Goal: Navigation & Orientation: Find specific page/section

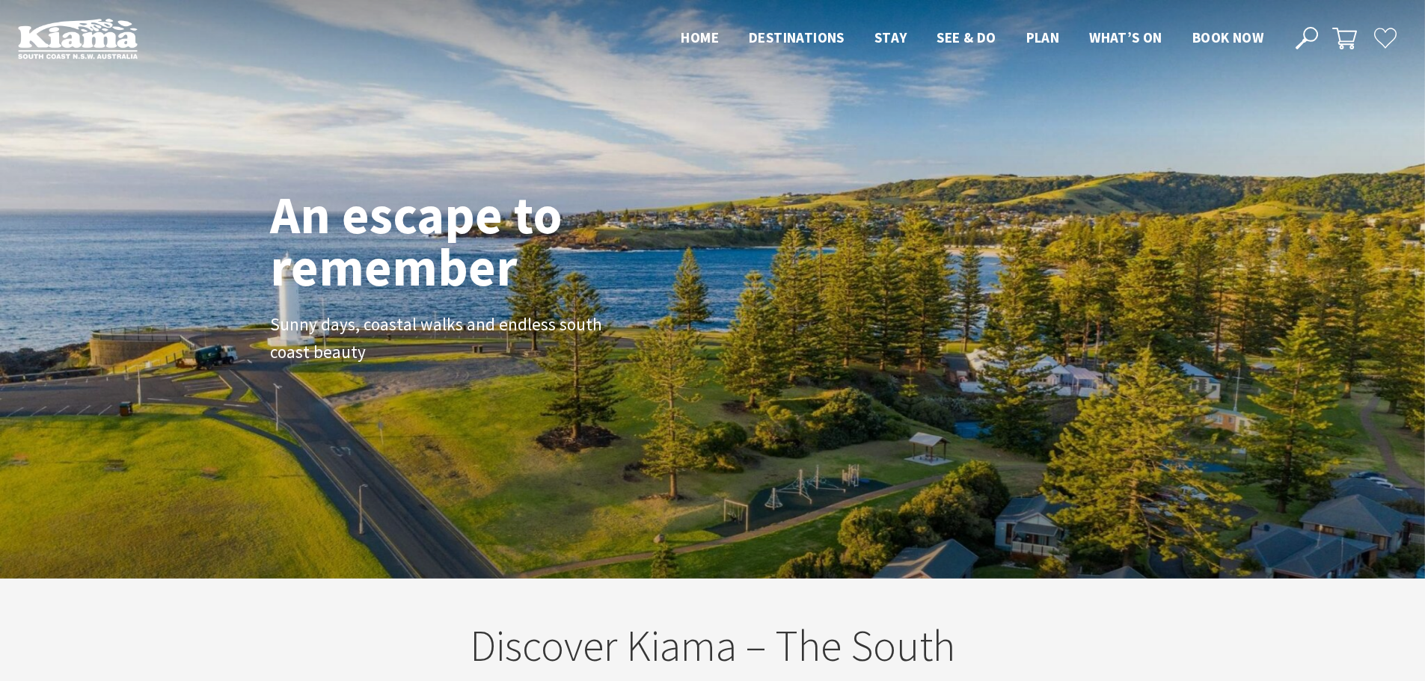
scroll to position [249, 1436]
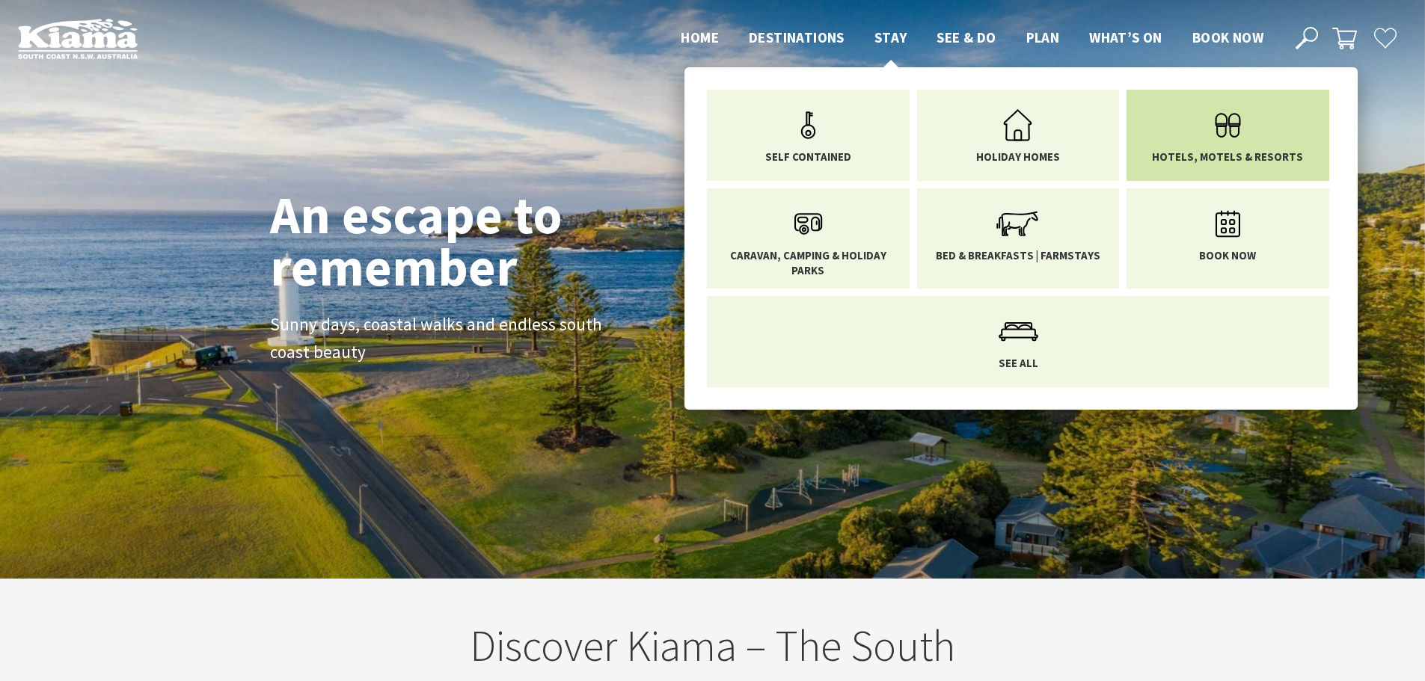
click at [1230, 150] on span "Hotels, Motels & Resorts" at bounding box center [1227, 157] width 151 height 15
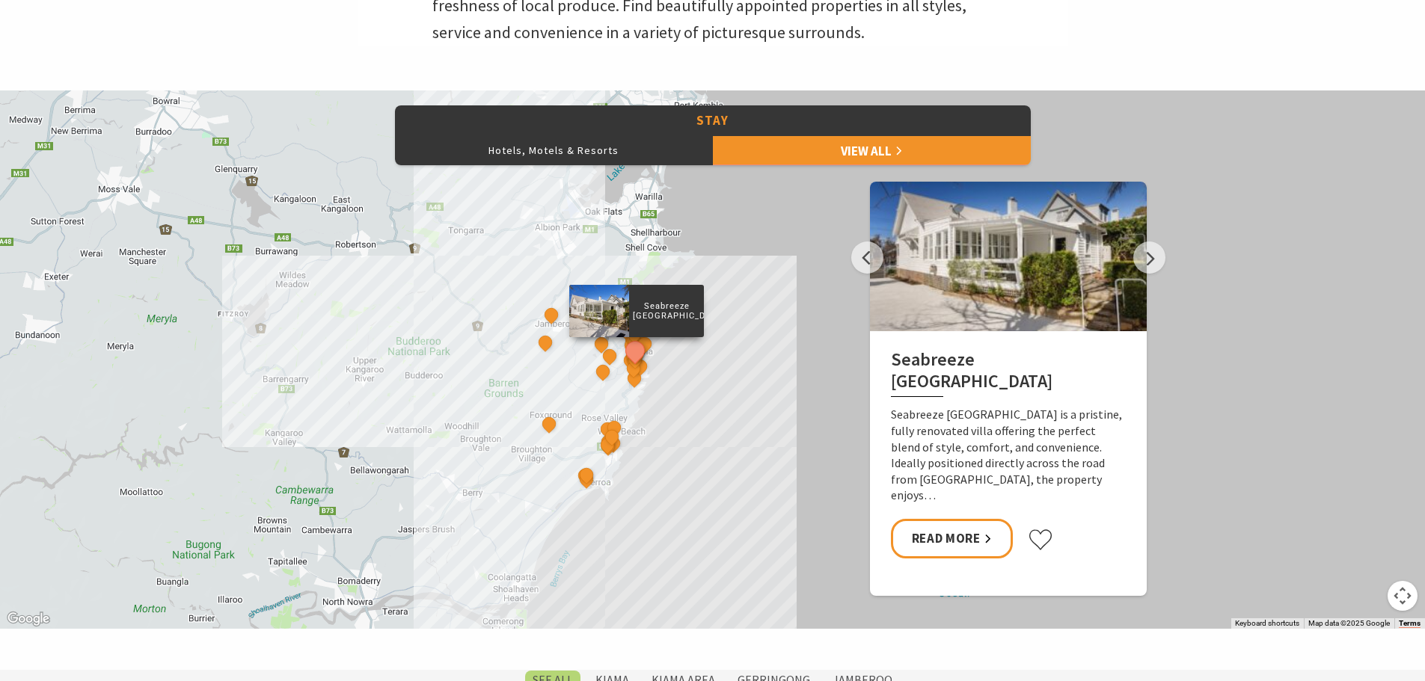
scroll to position [598, 0]
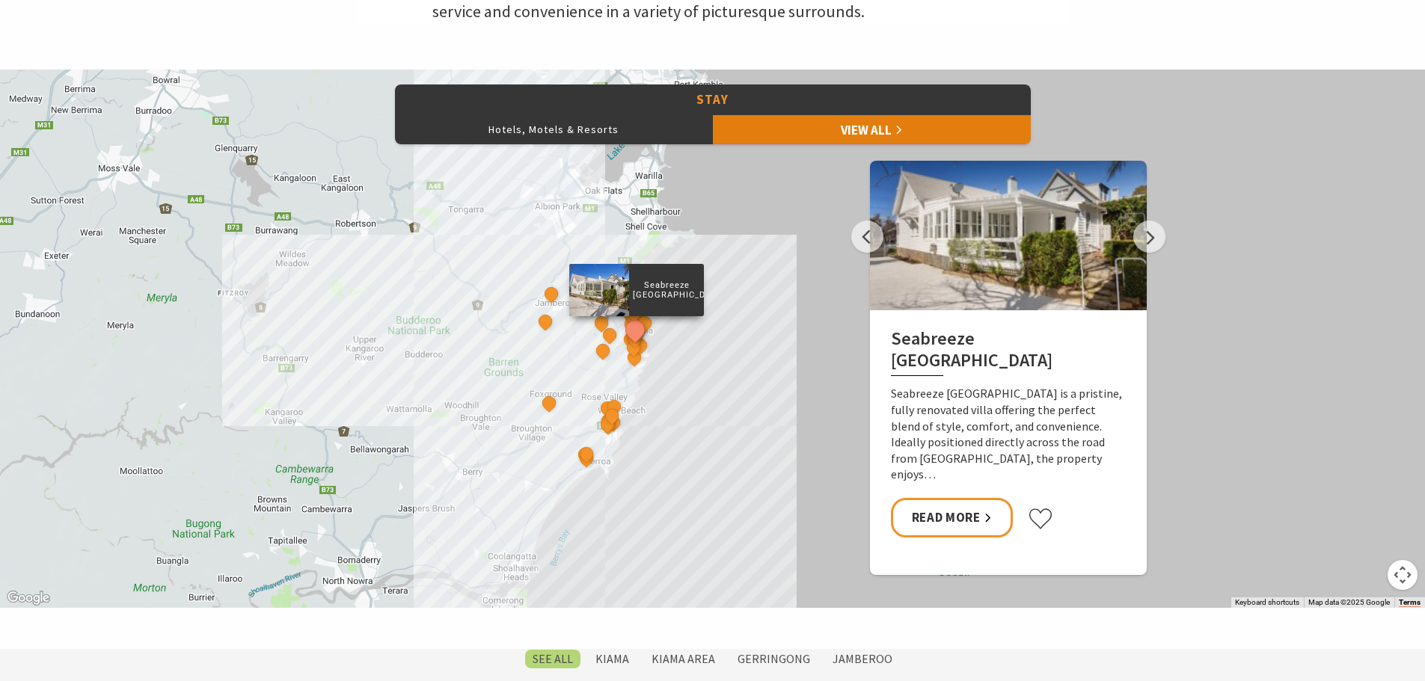
click at [839, 134] on link "View All" at bounding box center [872, 129] width 318 height 30
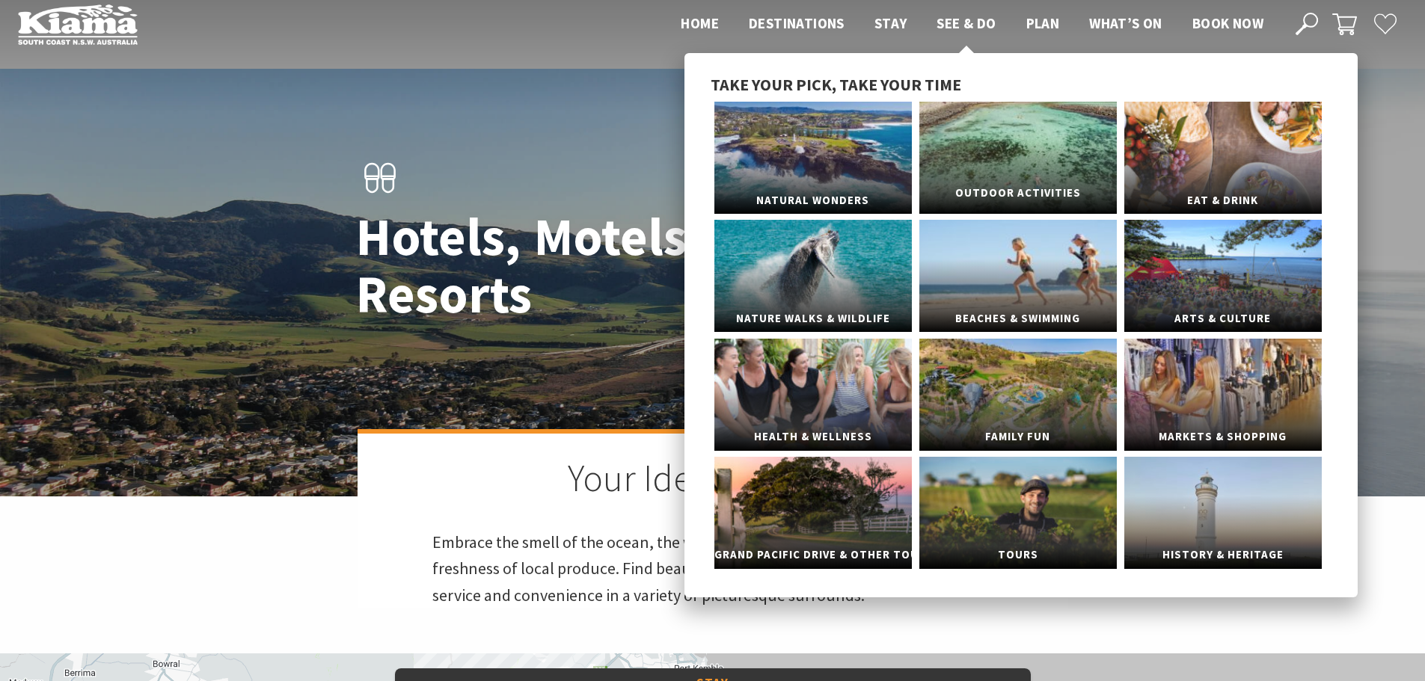
scroll to position [0, 0]
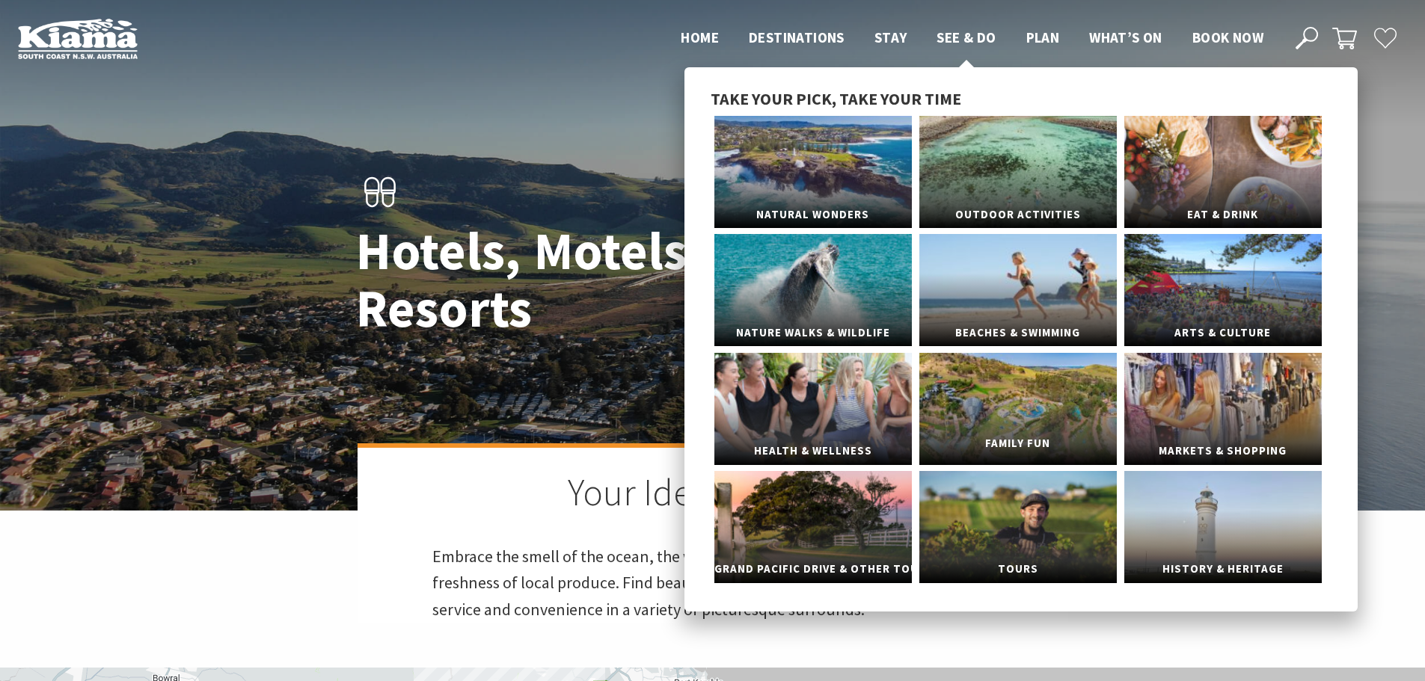
click at [1035, 403] on link "Family Fun" at bounding box center [1017, 409] width 197 height 112
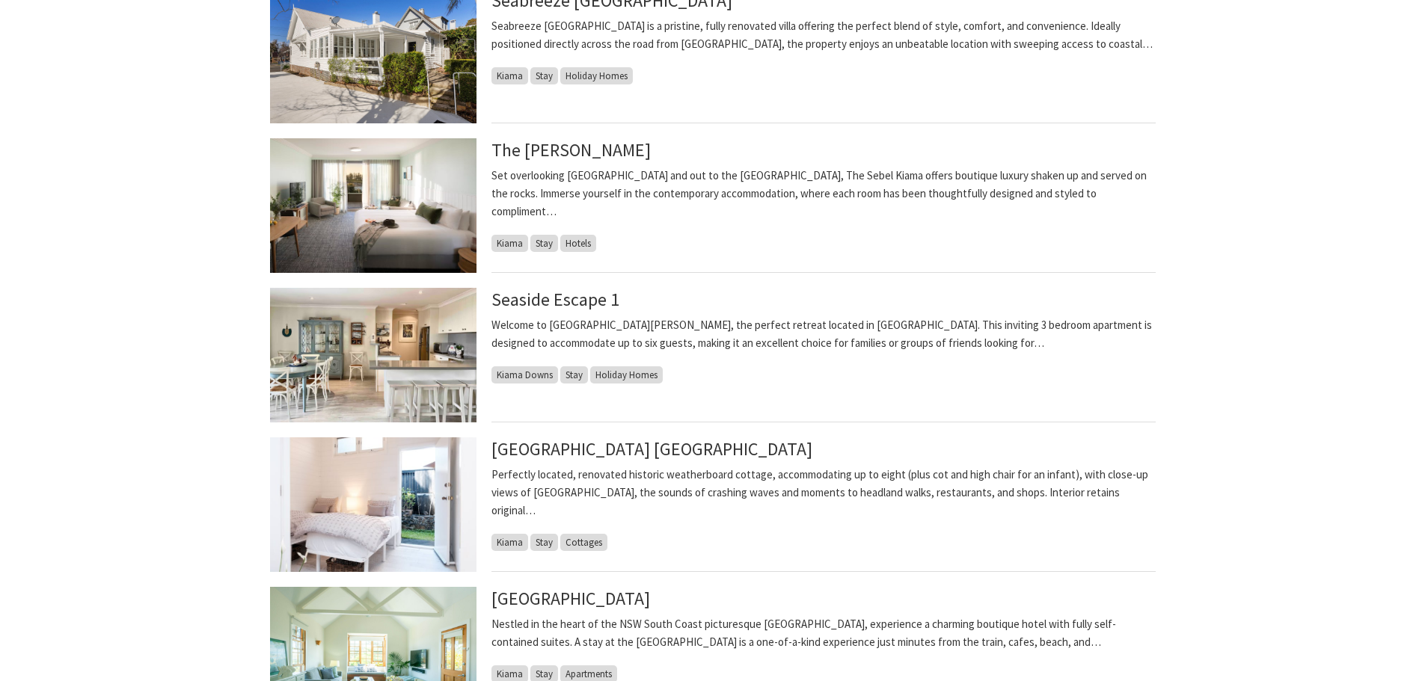
scroll to position [449, 0]
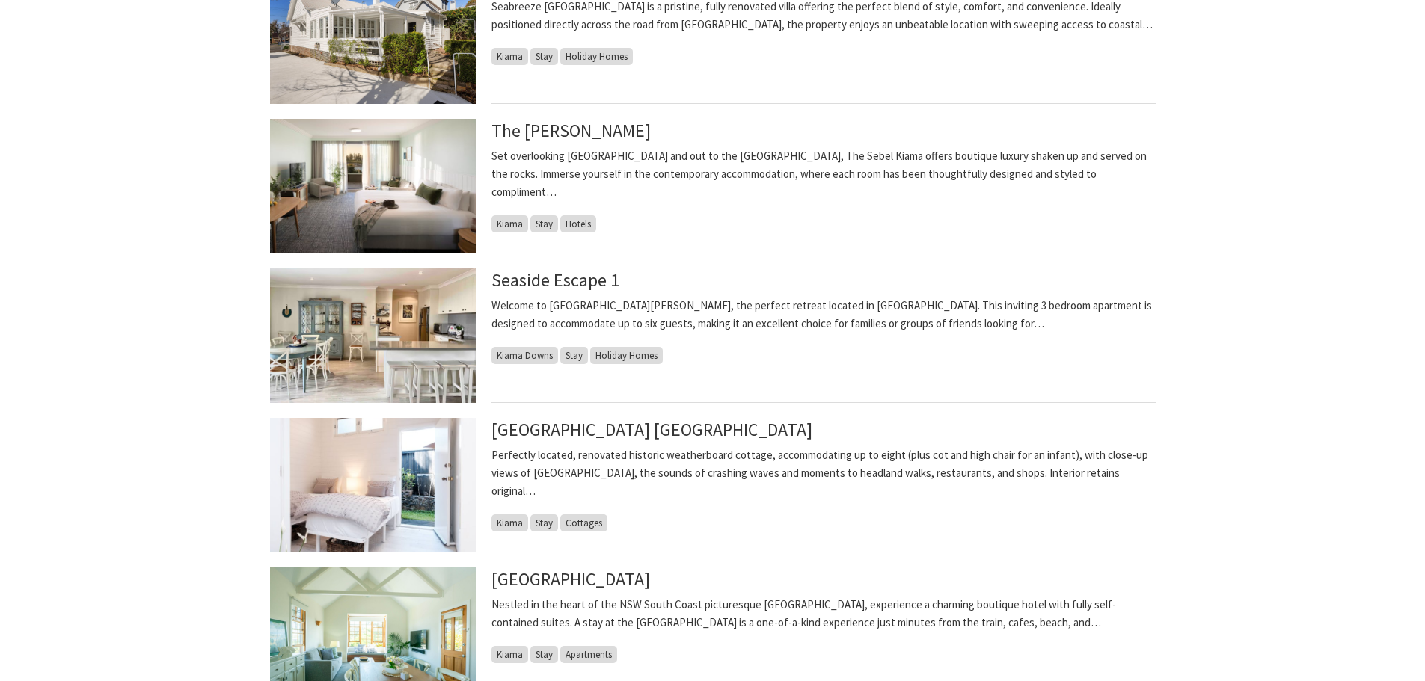
click at [379, 168] on img at bounding box center [373, 186] width 206 height 135
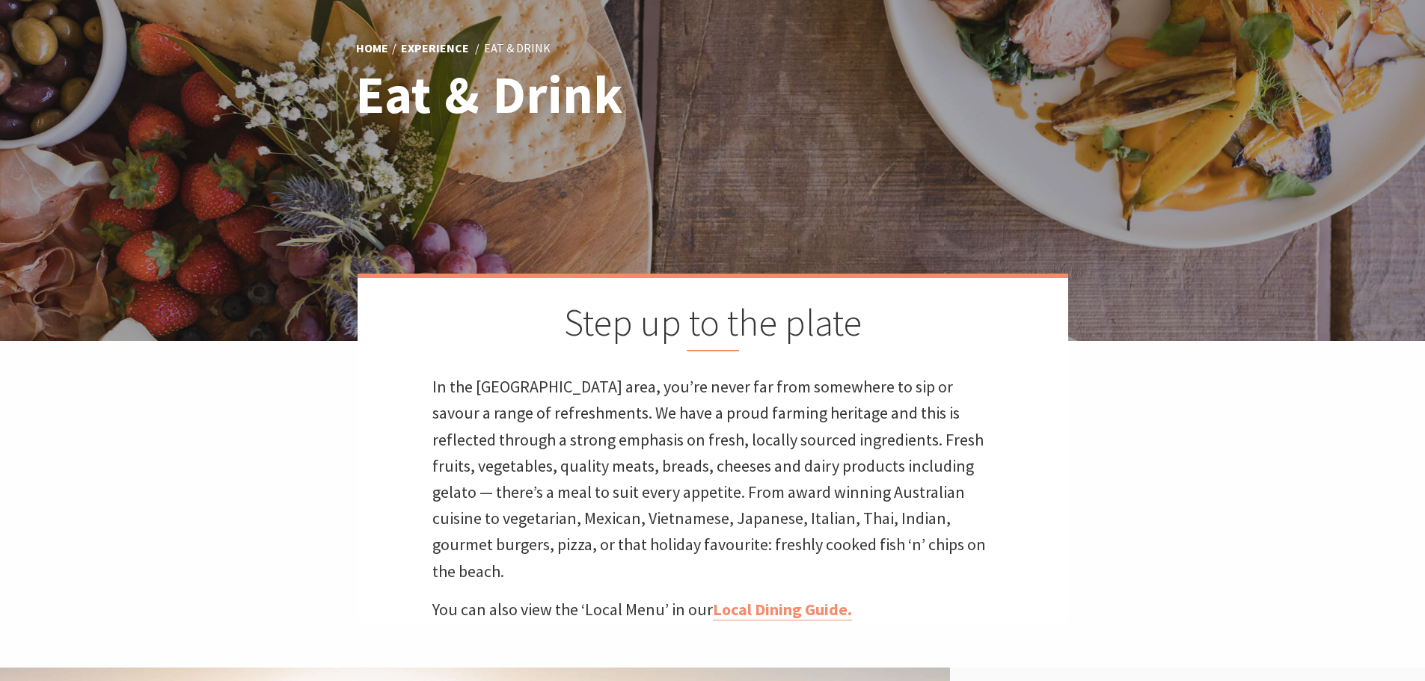
scroll to position [150, 0]
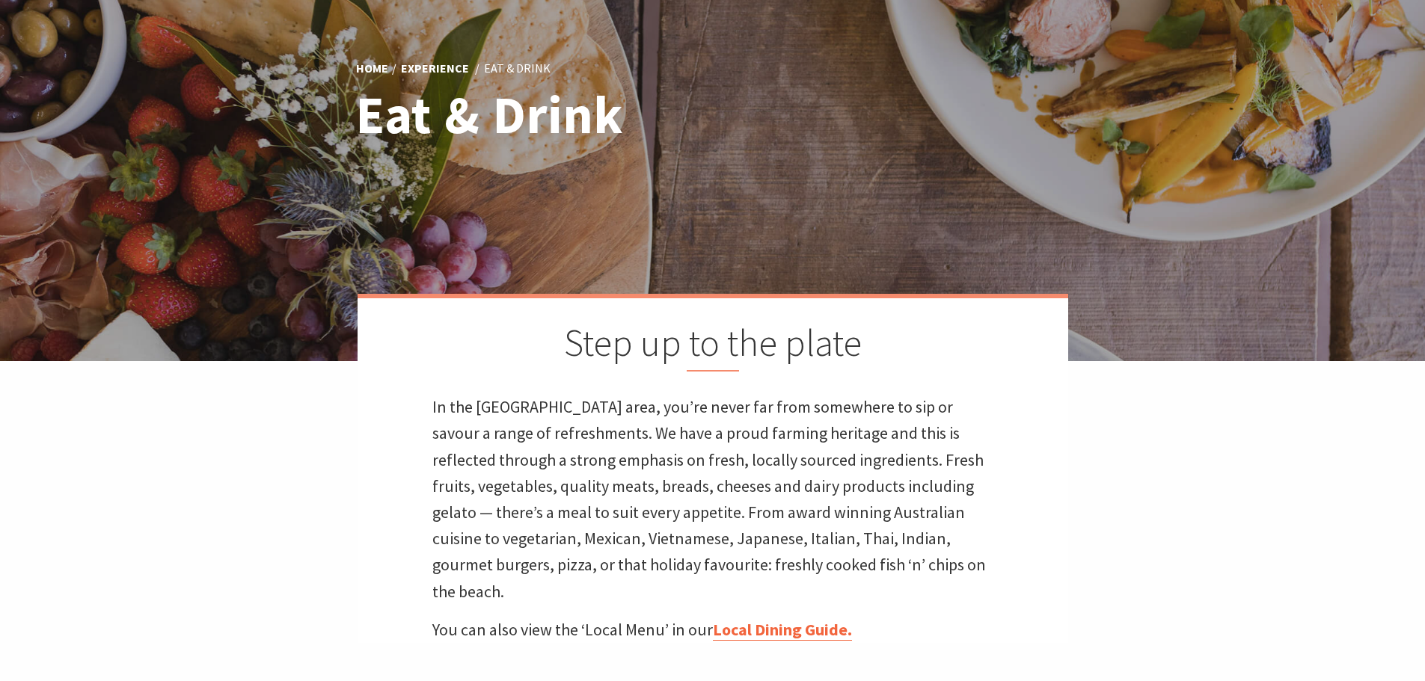
click at [827, 619] on link "Local Dining Guide." at bounding box center [782, 630] width 139 height 22
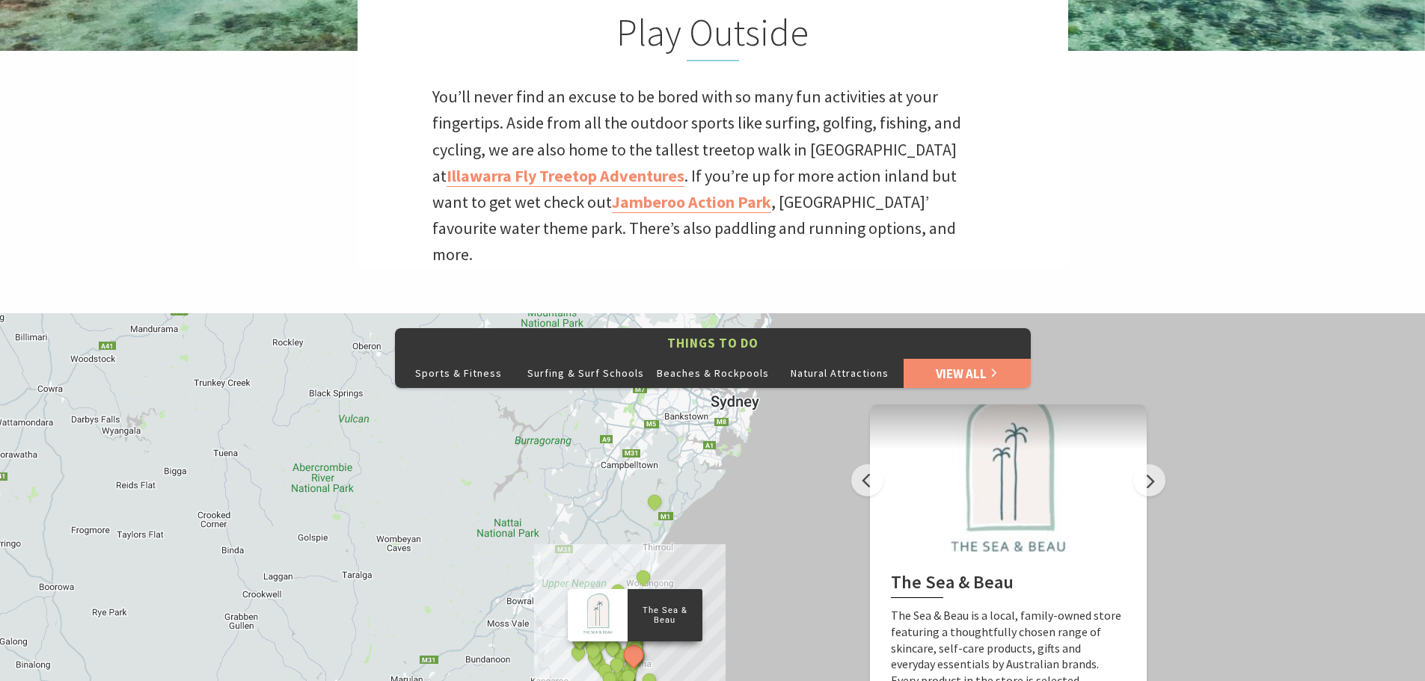
scroll to position [449, 0]
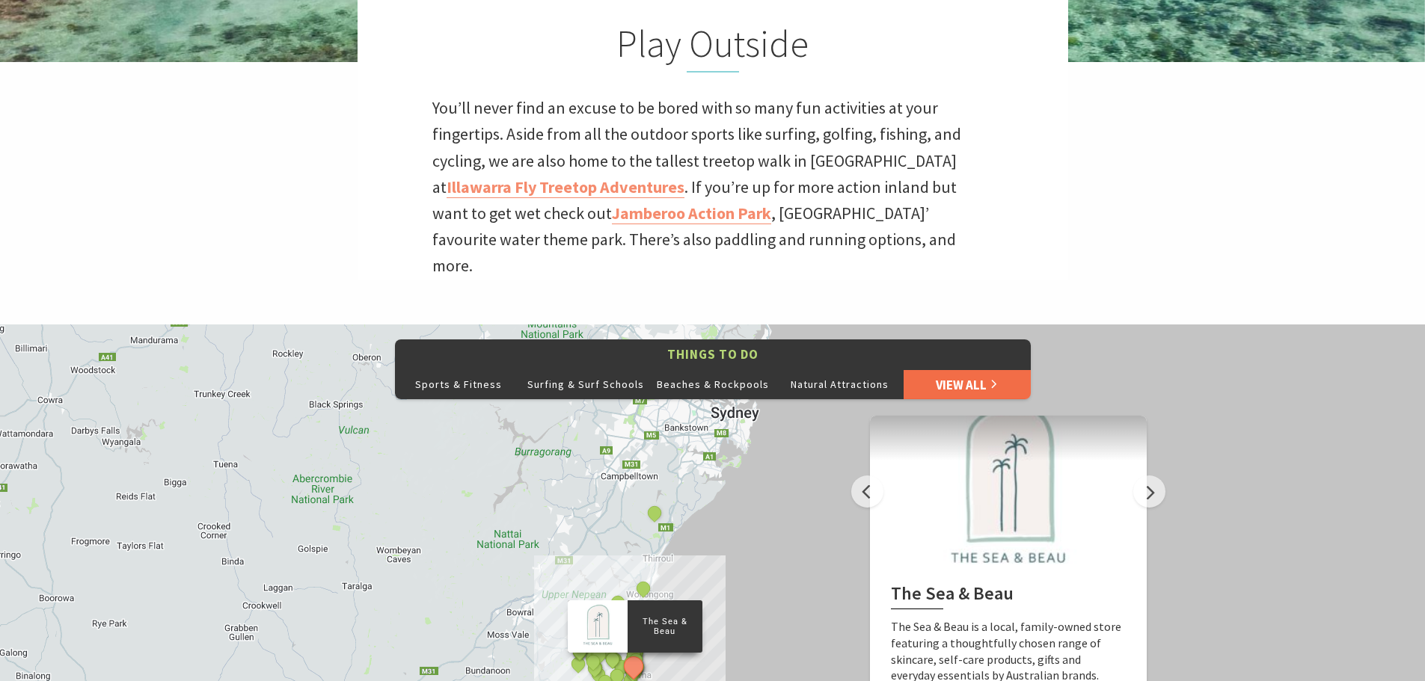
click at [936, 369] on link "View All" at bounding box center [966, 384] width 127 height 30
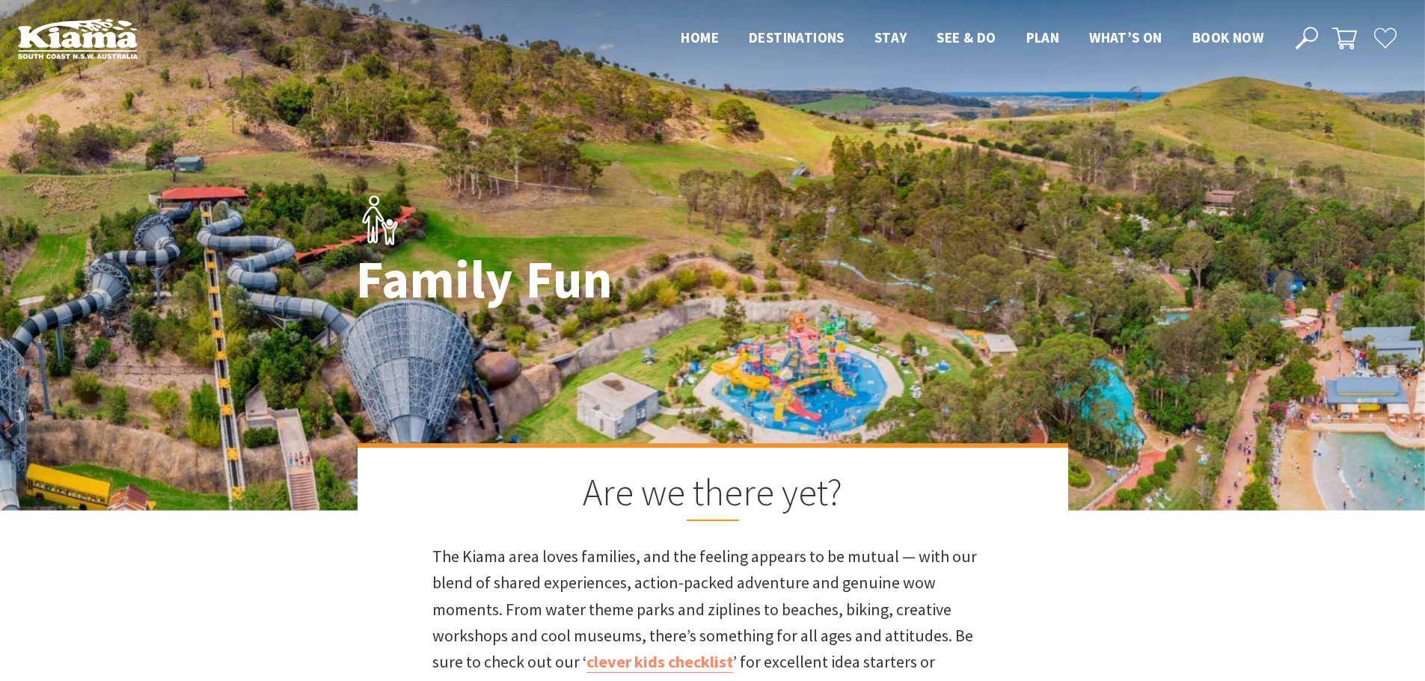
scroll to position [550, 1443]
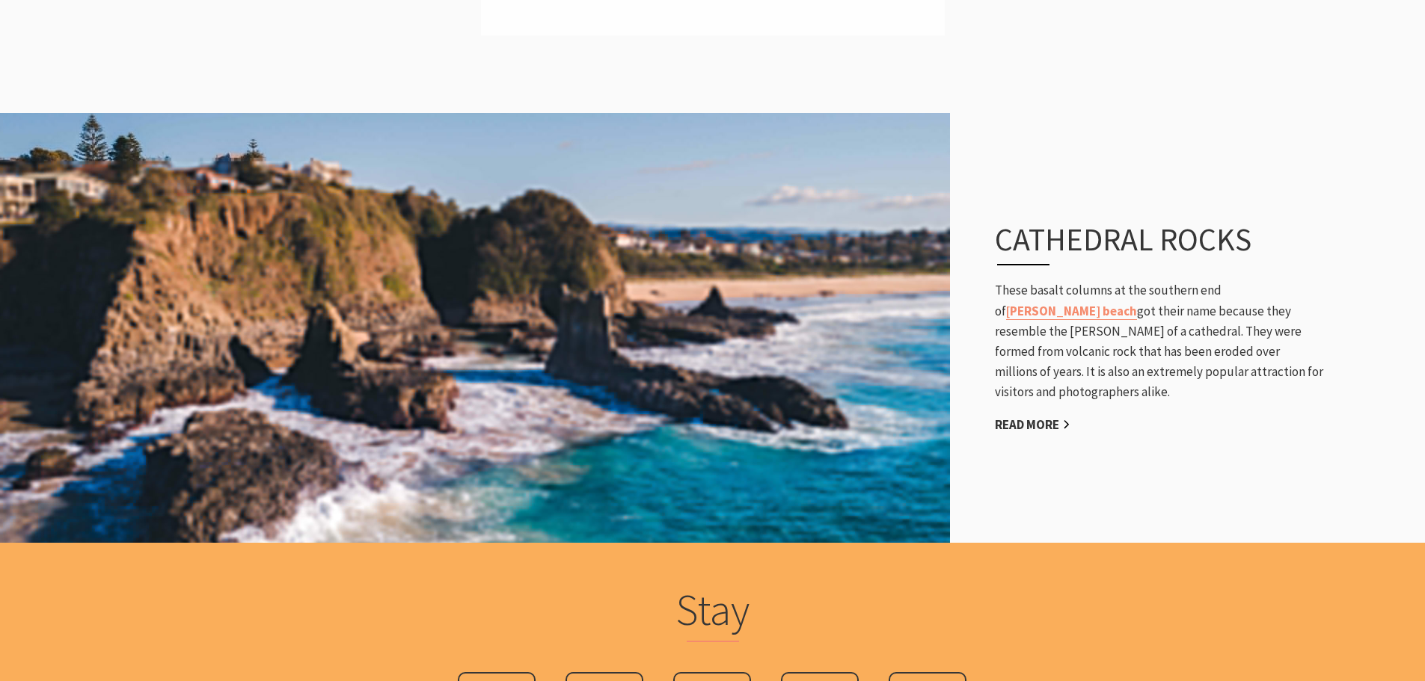
scroll to position [2494, 0]
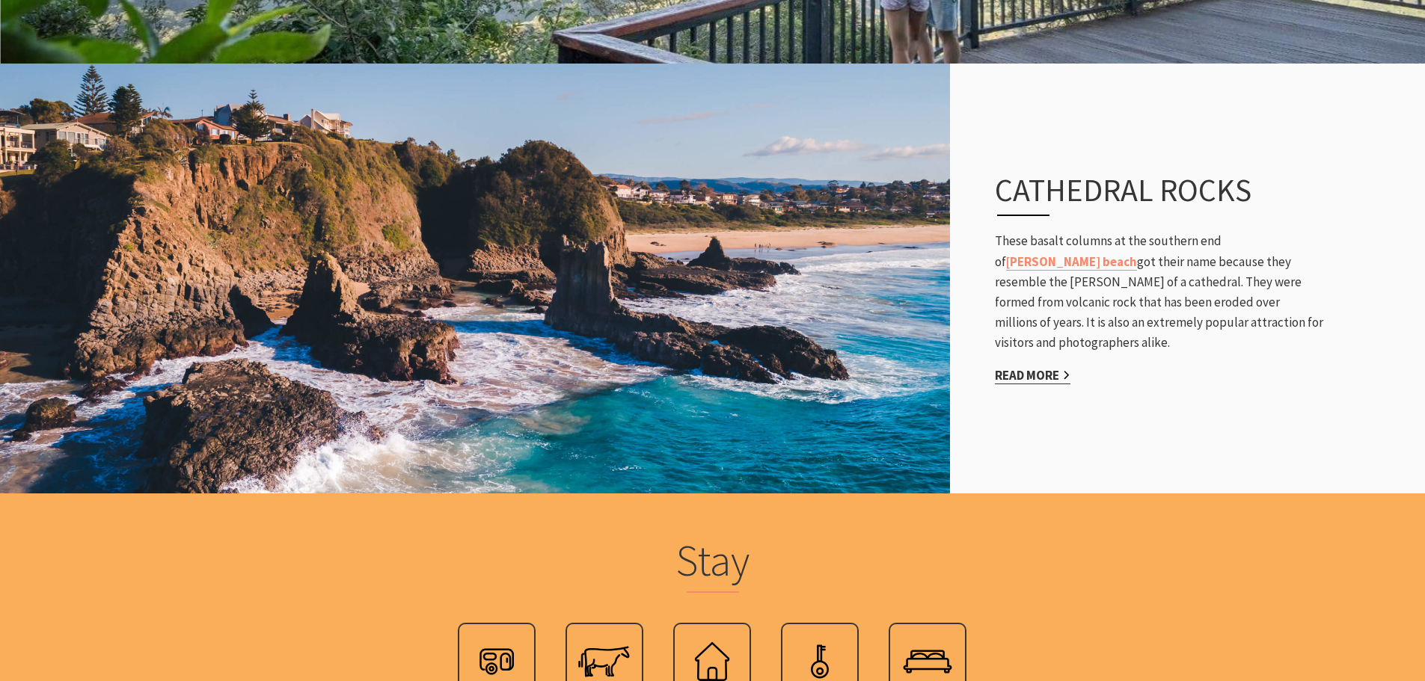
click at [1029, 367] on link "Read More" at bounding box center [1033, 375] width 76 height 17
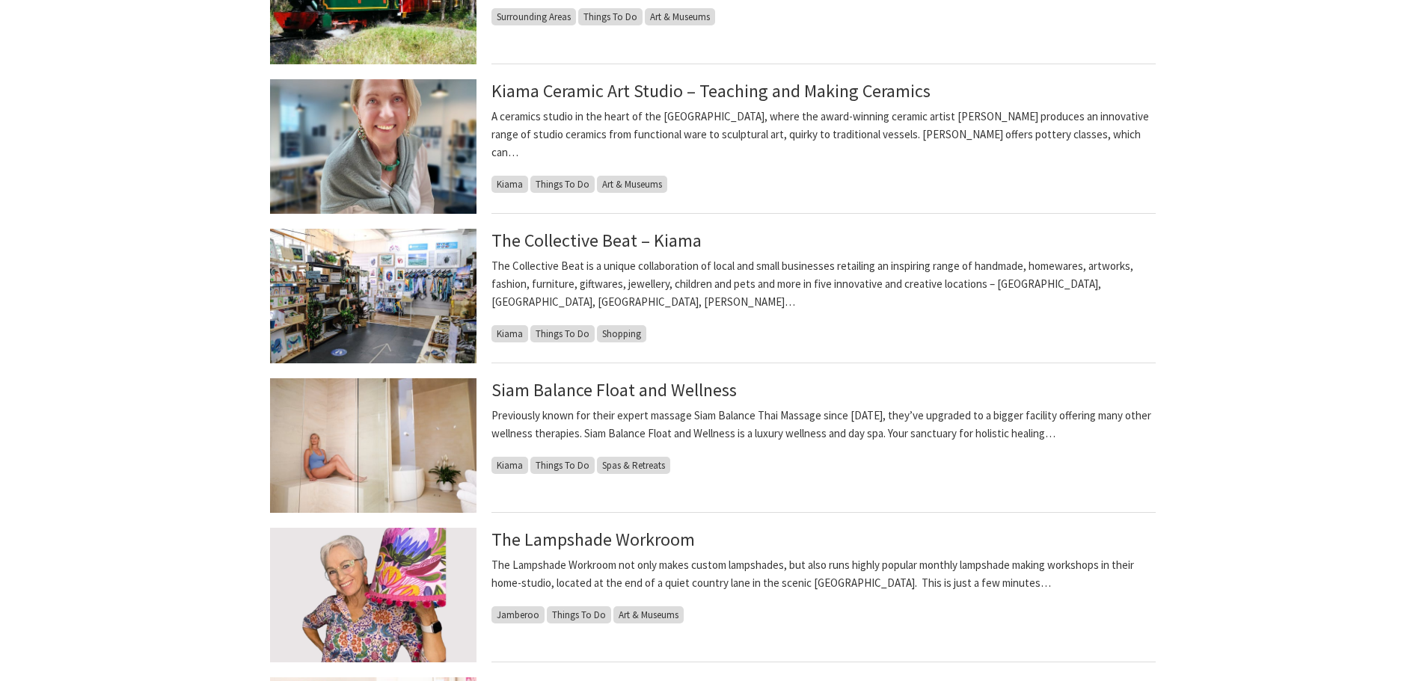
scroll to position [823, 0]
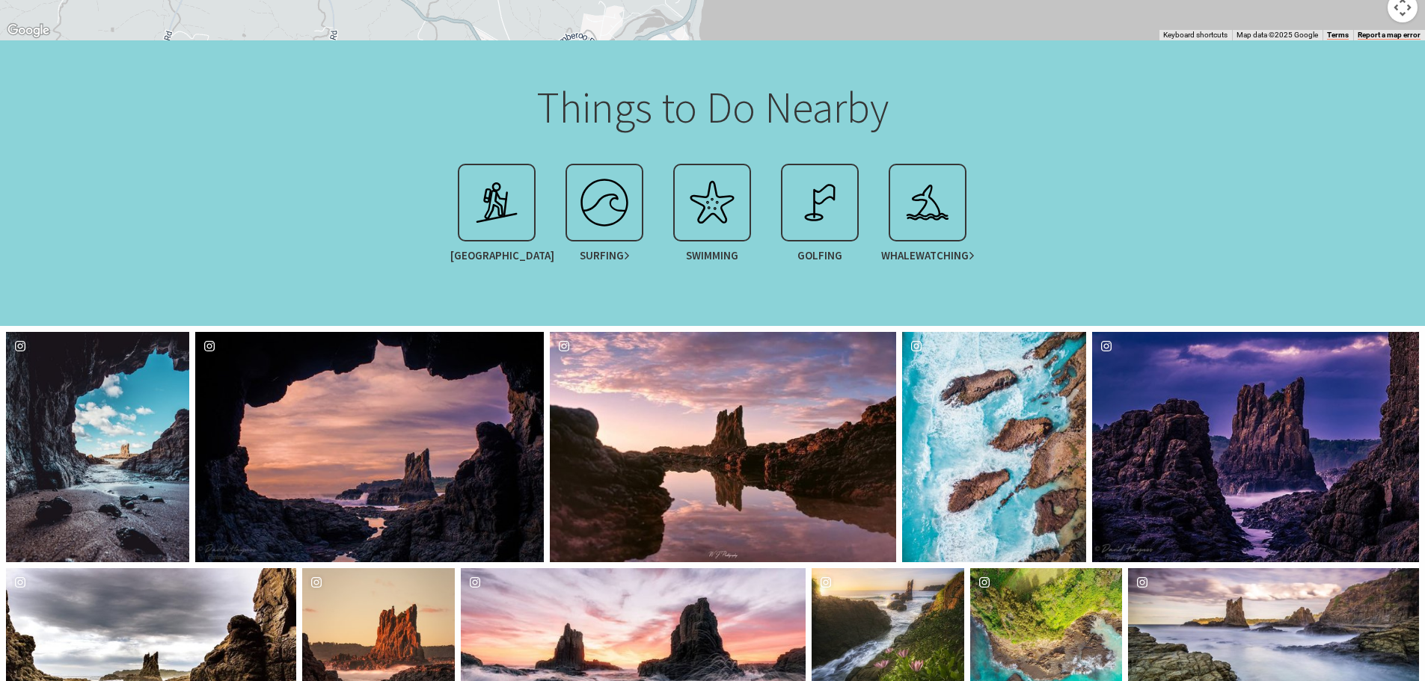
scroll to position [1122, 0]
